Goal: Information Seeking & Learning: Learn about a topic

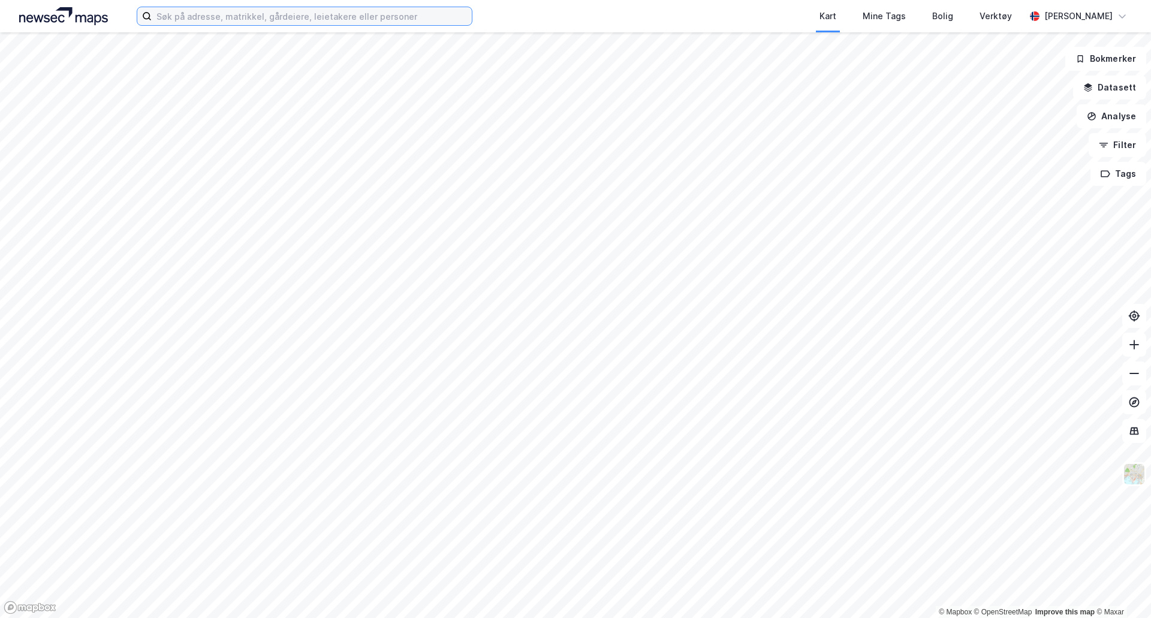
click at [411, 10] on input at bounding box center [312, 16] width 320 height 18
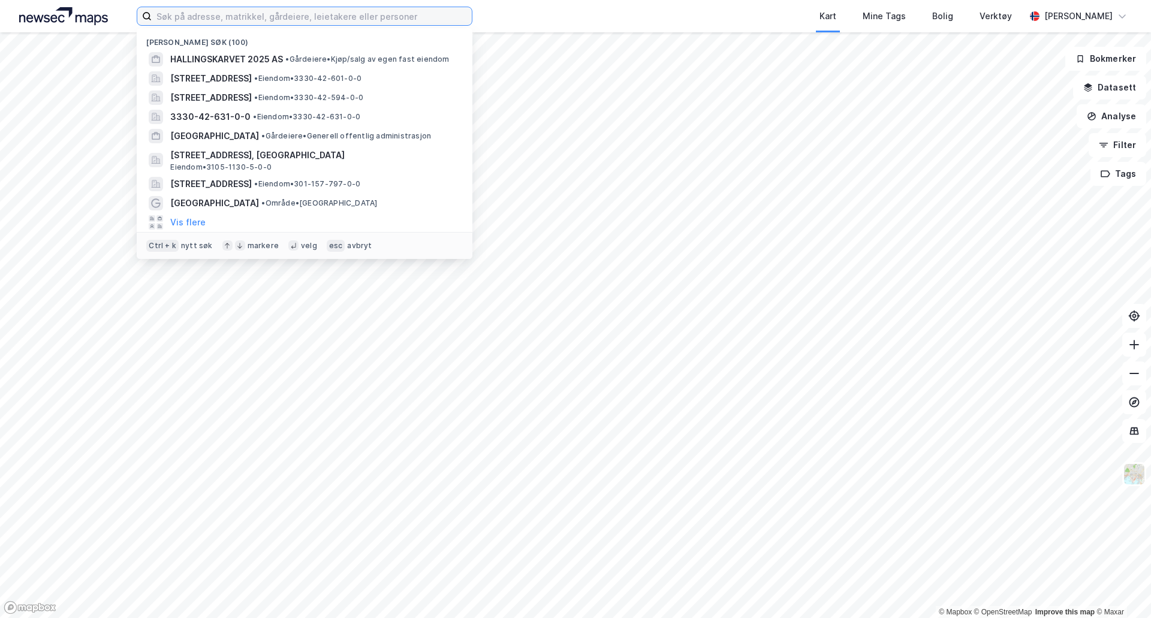
paste input "Hallingskarvet 2025 AS"
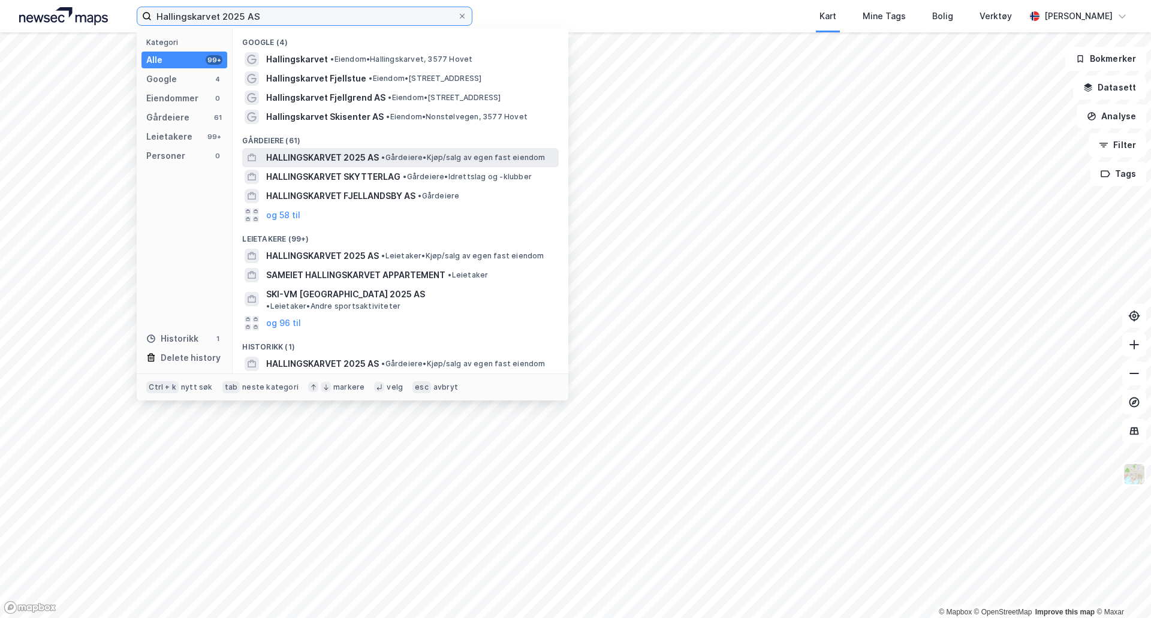
type input "Hallingskarvet 2025 AS"
click at [398, 153] on span "• Gårdeiere • Kjøp/salg av egen fast eiendom" at bounding box center [463, 158] width 164 height 10
